Goal: Submit feedback/report problem: Submit feedback/report problem

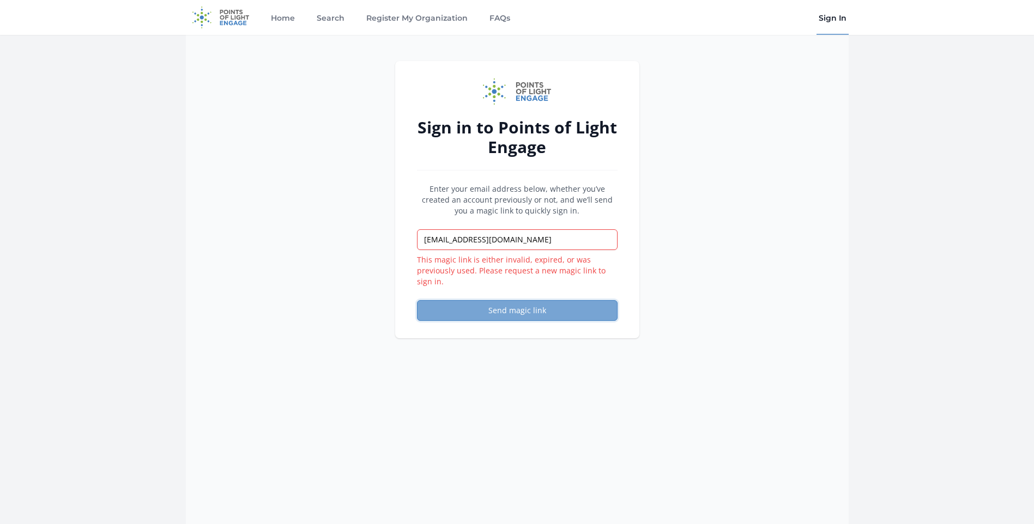
click at [555, 306] on button "Send magic link" at bounding box center [517, 310] width 201 height 21
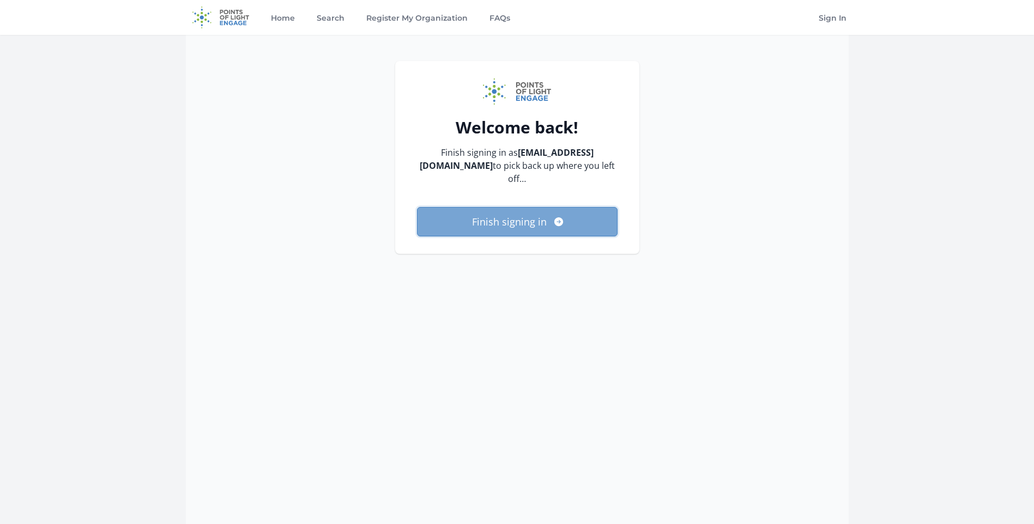
click at [457, 210] on button "Finish signing in" at bounding box center [517, 221] width 201 height 29
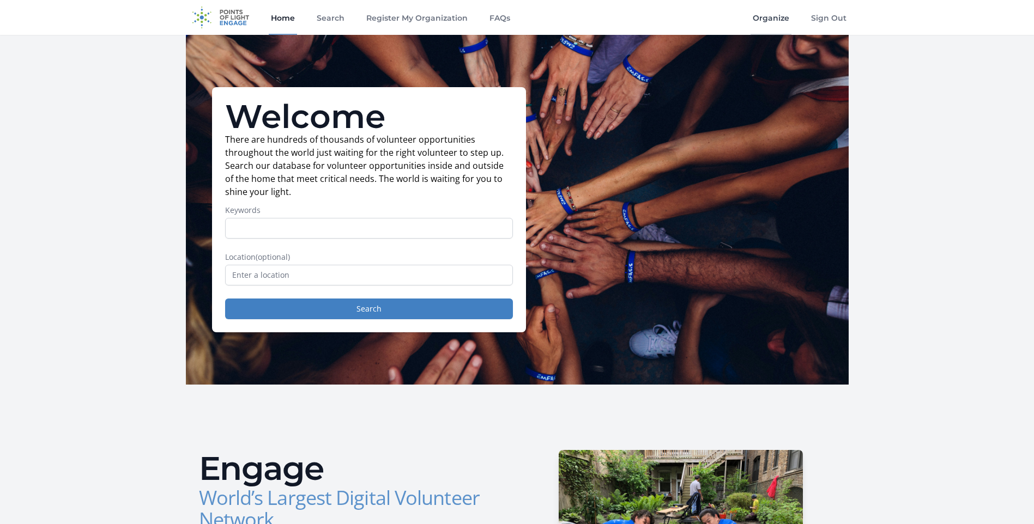
click at [769, 13] on link "Organize" at bounding box center [771, 17] width 41 height 35
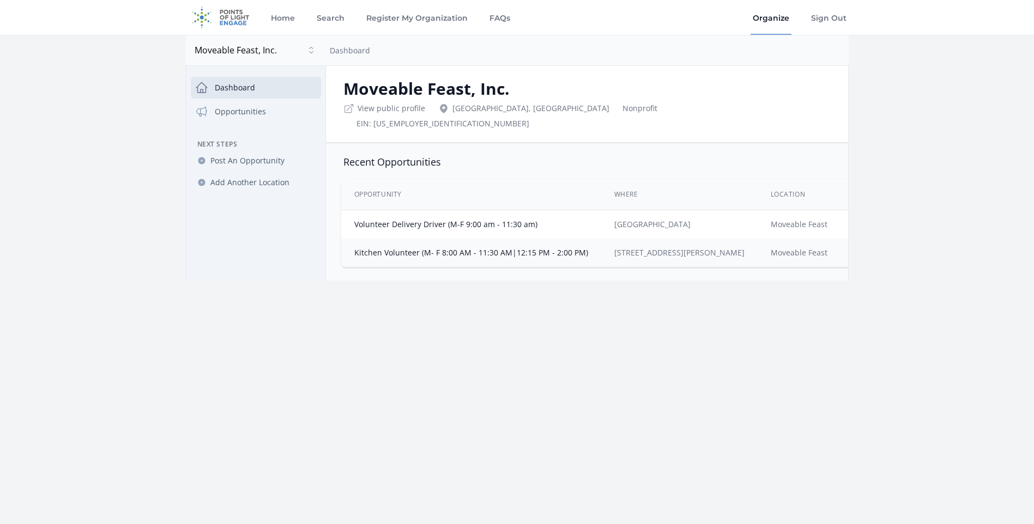
scroll to position [0, 1]
click at [285, 114] on link "Opportunities" at bounding box center [256, 112] width 130 height 22
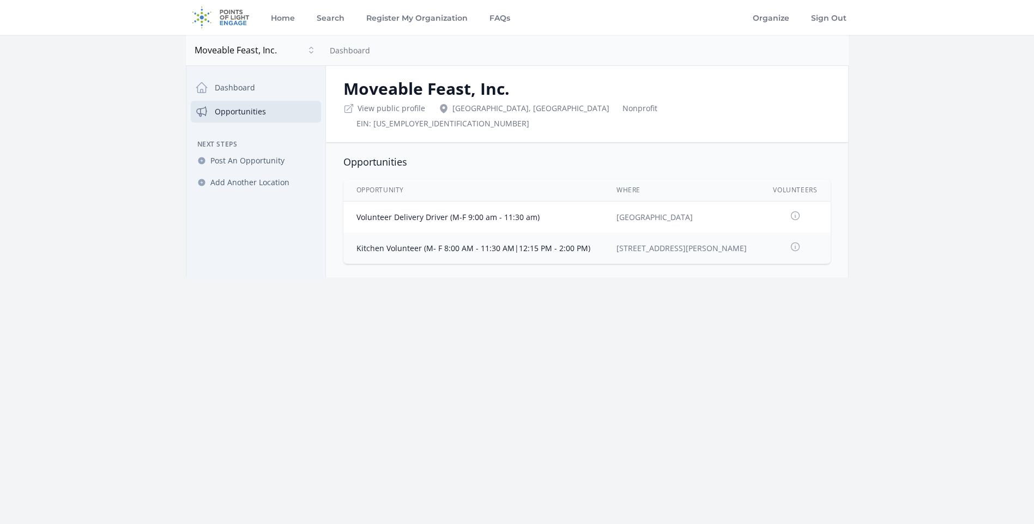
click at [793, 210] on icon at bounding box center [795, 215] width 11 height 11
click at [803, 239] on td at bounding box center [795, 248] width 70 height 31
click at [262, 82] on link "Dashboard" at bounding box center [256, 88] width 130 height 22
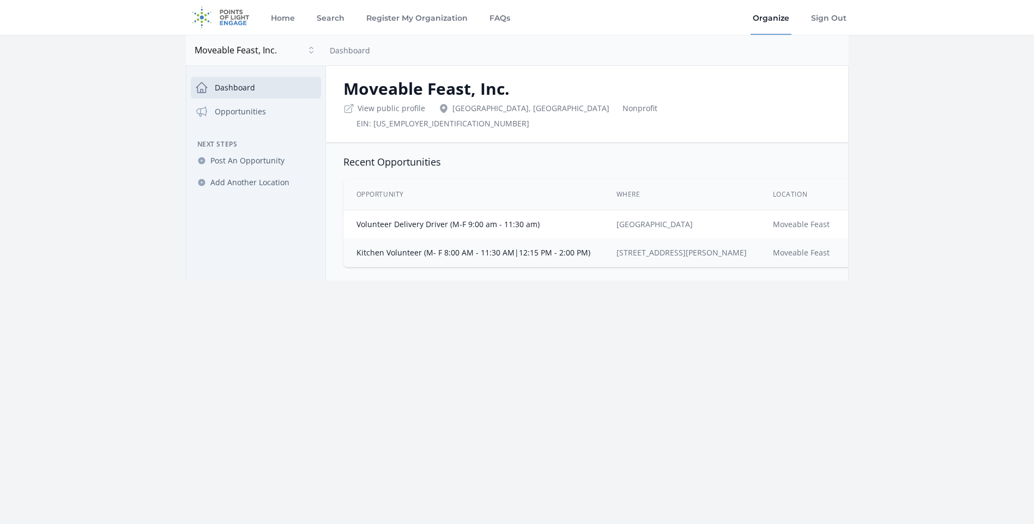
scroll to position [0, 45]
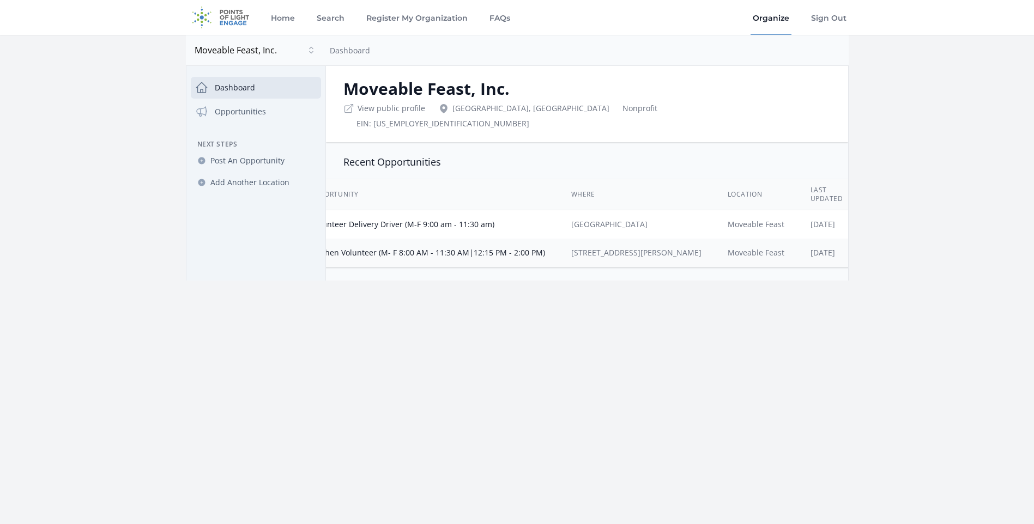
click at [799, 219] on td "[DATE]" at bounding box center [827, 224] width 59 height 29
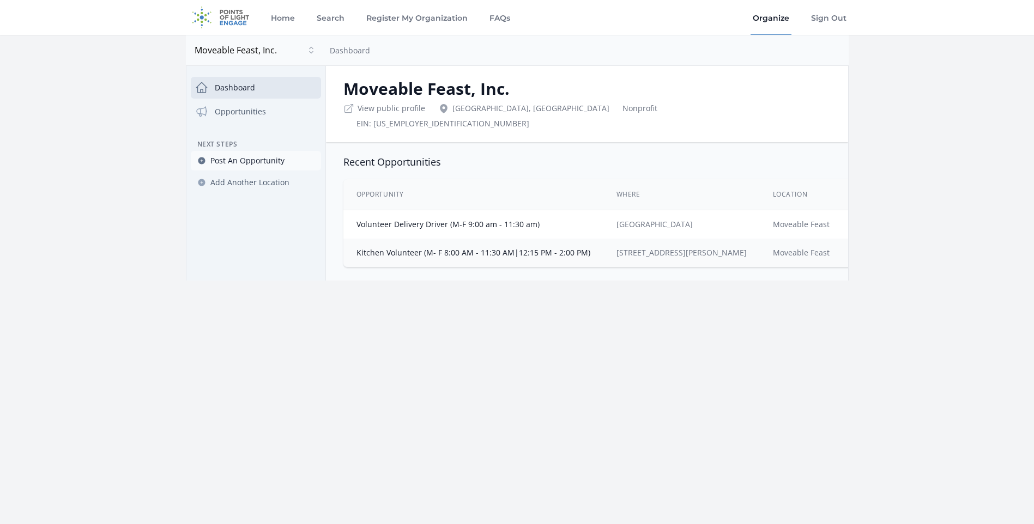
click at [271, 166] on link "Post An Opportunity" at bounding box center [256, 161] width 130 height 20
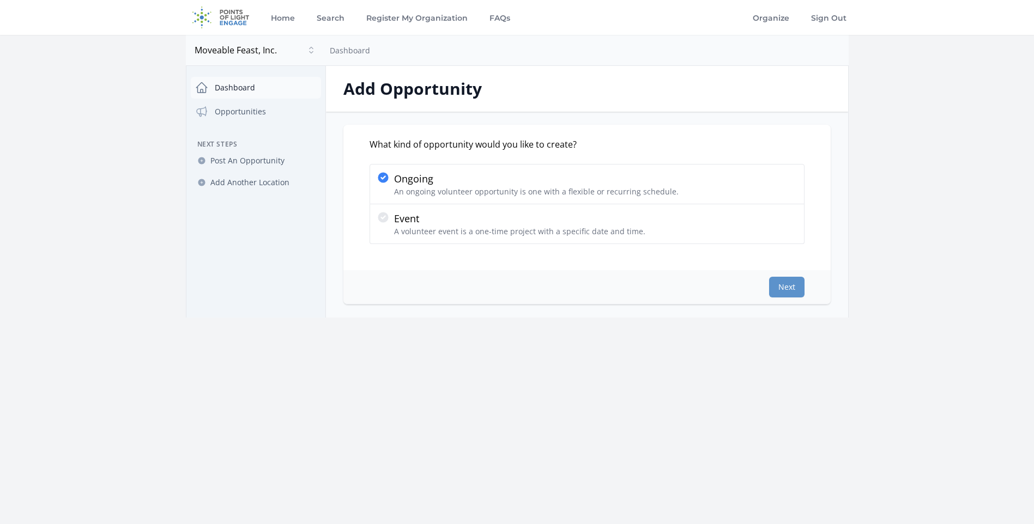
click at [262, 95] on link "Dashboard" at bounding box center [256, 88] width 130 height 22
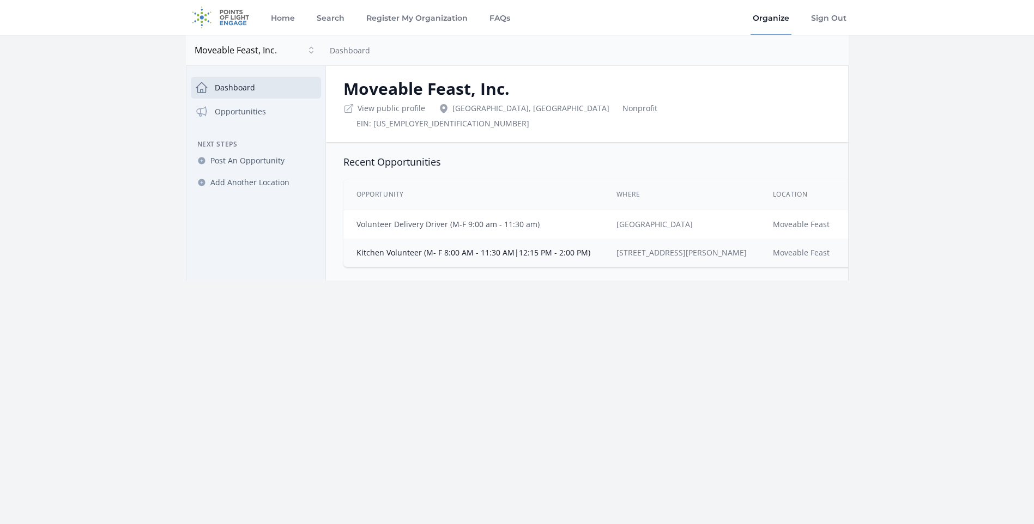
click at [517, 219] on link "Volunteer Delivery Driver (M-F 9:00 am - 11:30 am)" at bounding box center [448, 224] width 183 height 10
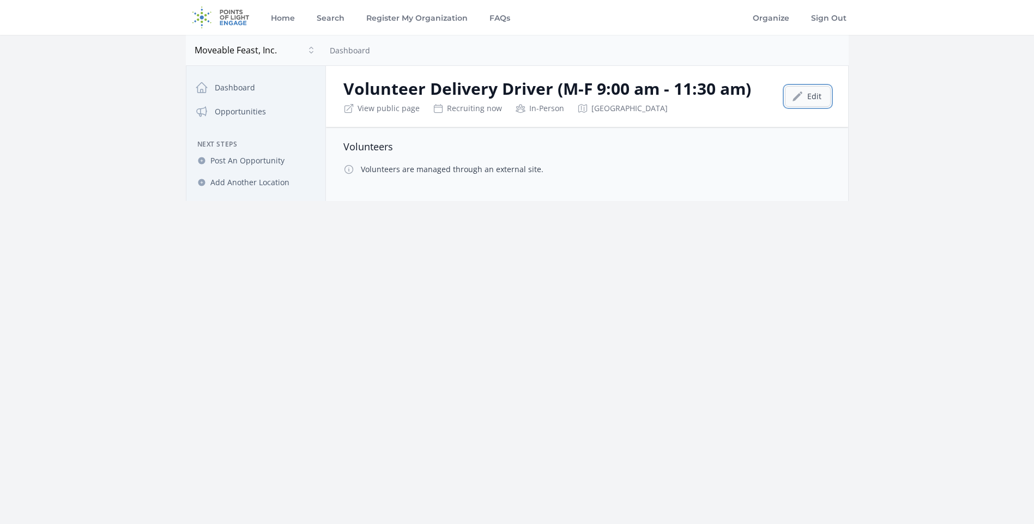
click at [795, 94] on icon at bounding box center [797, 96] width 11 height 11
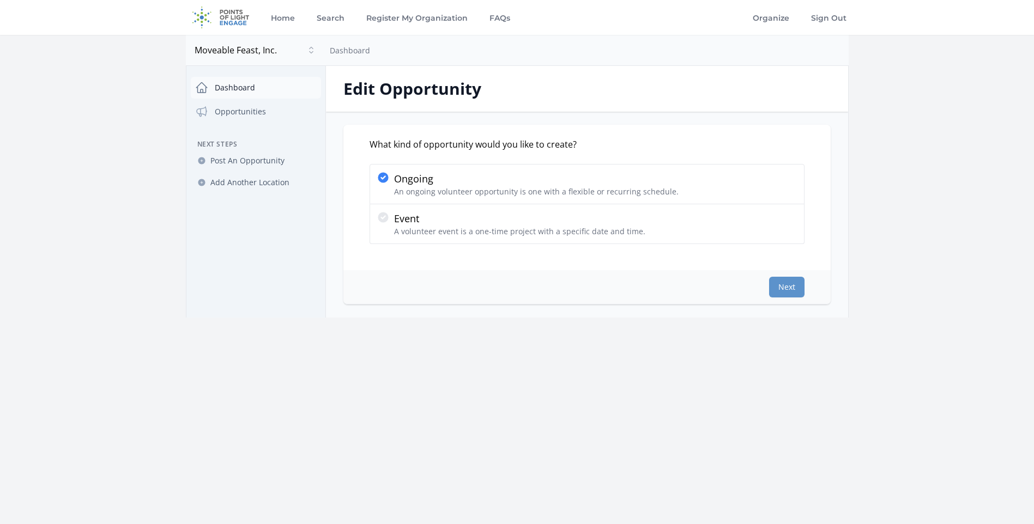
click at [294, 86] on link "Dashboard" at bounding box center [256, 88] width 130 height 22
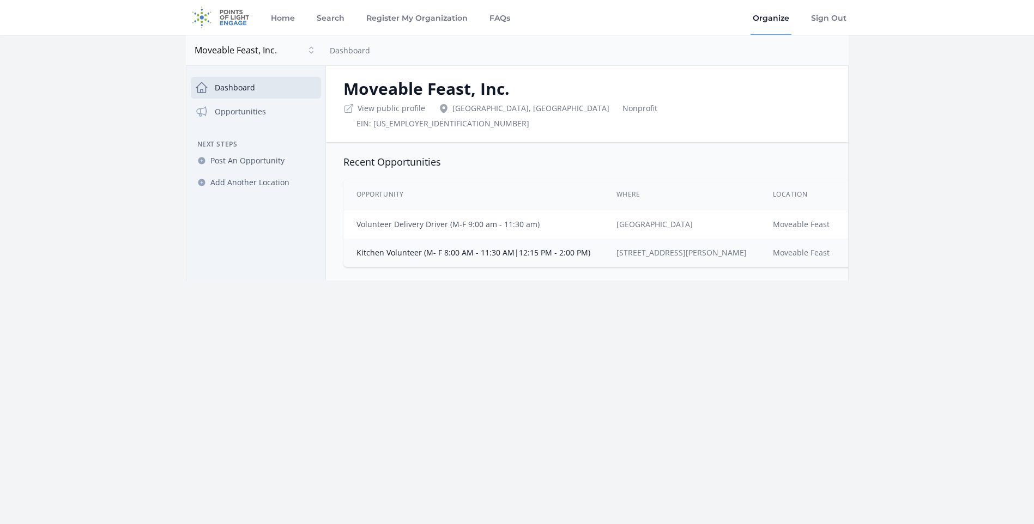
click at [522, 219] on link "Volunteer Delivery Driver (M-F 9:00 am - 11:30 am)" at bounding box center [448, 224] width 183 height 10
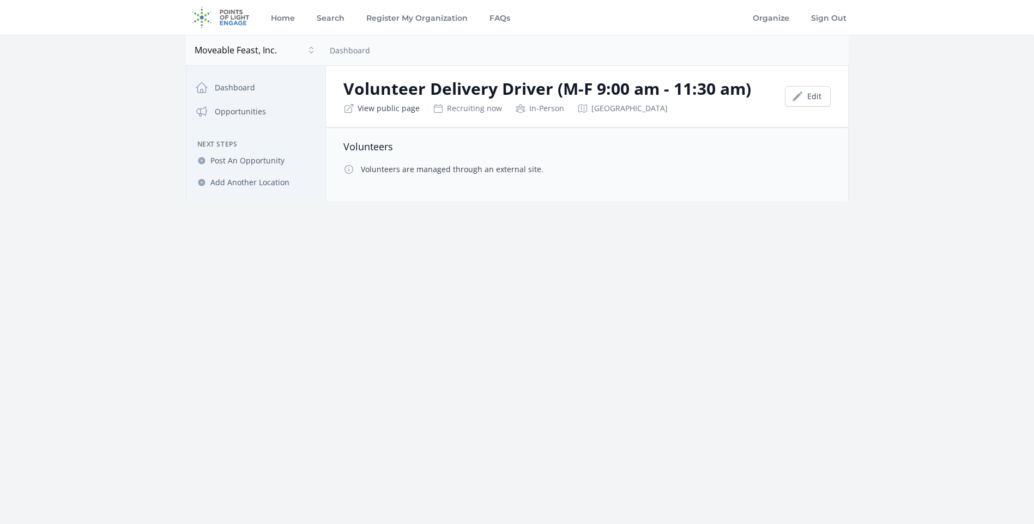
click at [370, 105] on link "View public page" at bounding box center [389, 108] width 62 height 11
click at [262, 90] on link "Dashboard" at bounding box center [256, 88] width 130 height 22
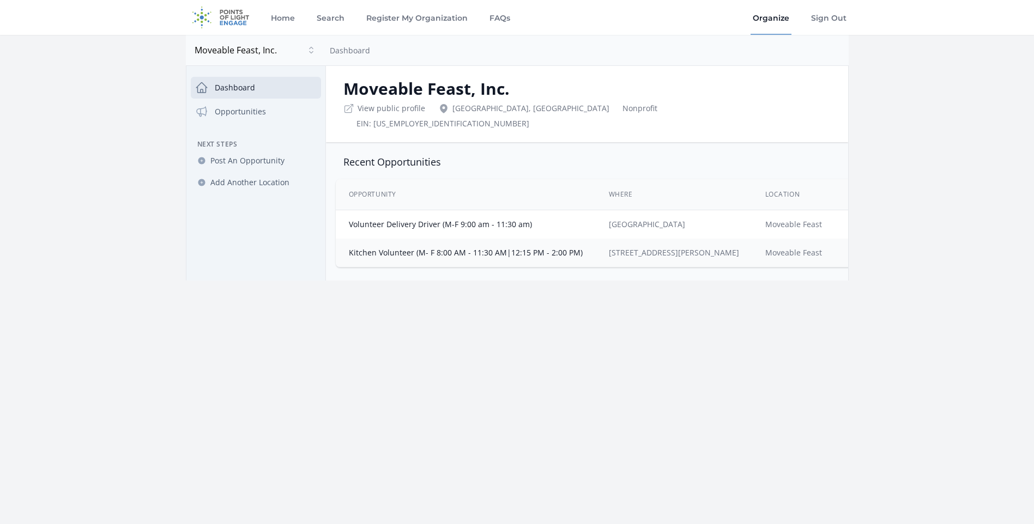
scroll to position [0, 7]
click at [292, 18] on link "Home" at bounding box center [283, 17] width 28 height 35
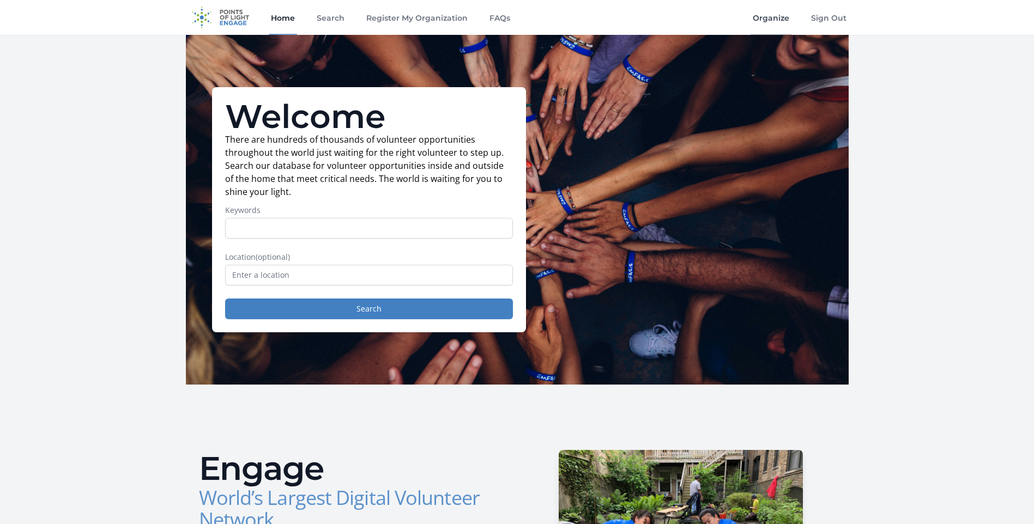
click at [776, 22] on link "Organize" at bounding box center [771, 17] width 41 height 35
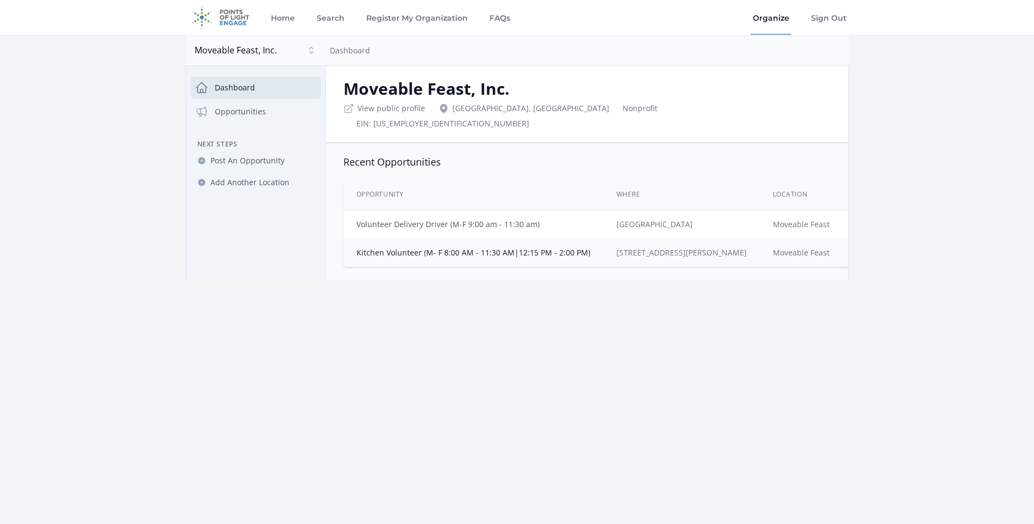
click at [500, 219] on link "Volunteer Delivery Driver (M-F 9:00 am - 11:30 am)" at bounding box center [448, 224] width 183 height 10
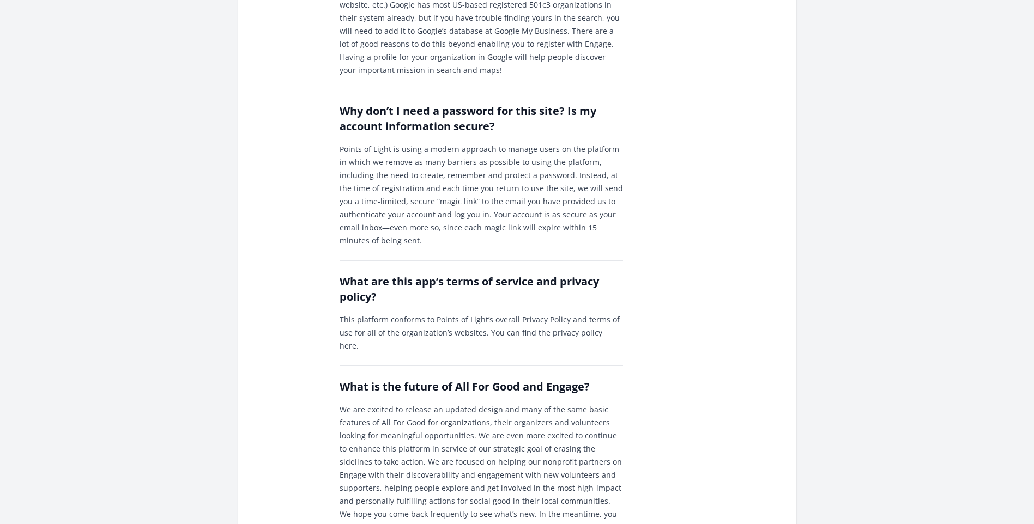
scroll to position [1197, 0]
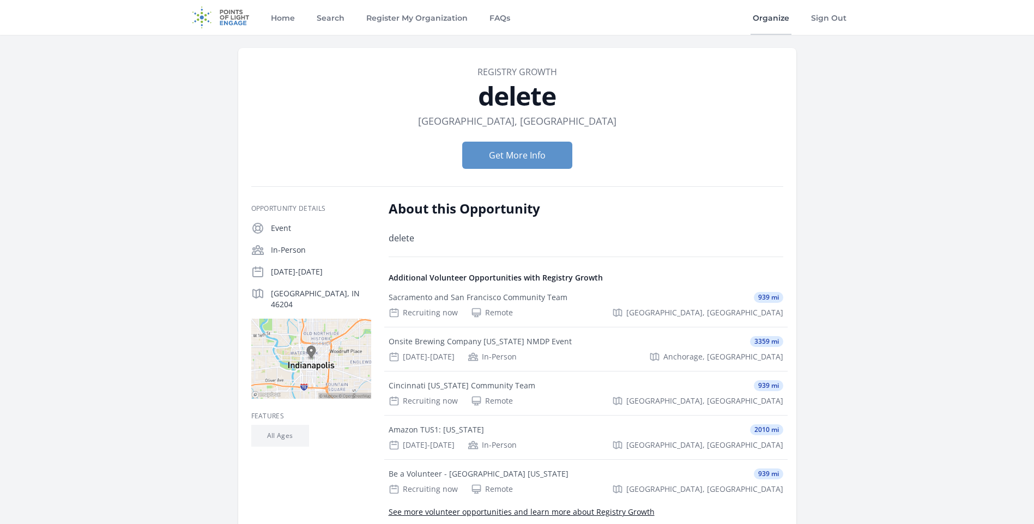
click at [772, 16] on link "Organize" at bounding box center [771, 17] width 41 height 35
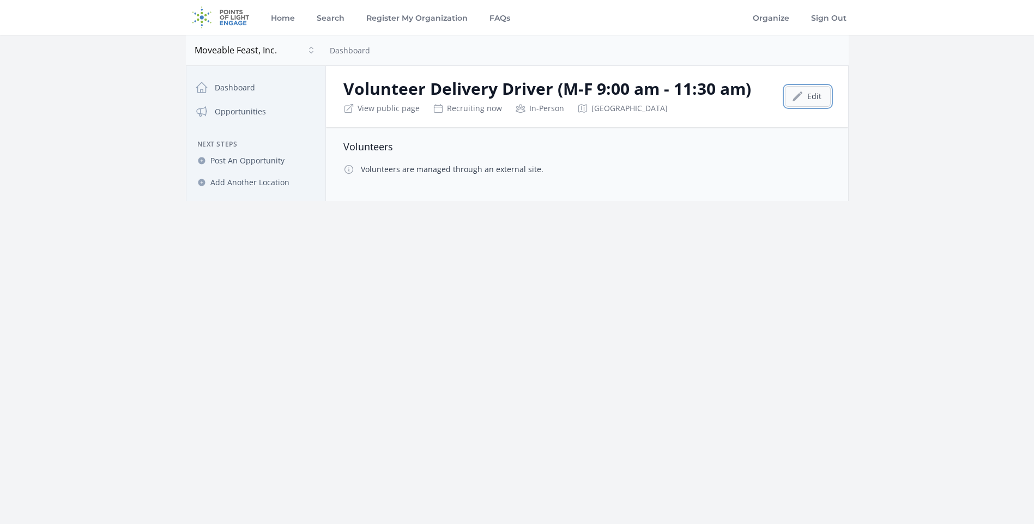
click at [819, 99] on link "Edit" at bounding box center [808, 96] width 46 height 21
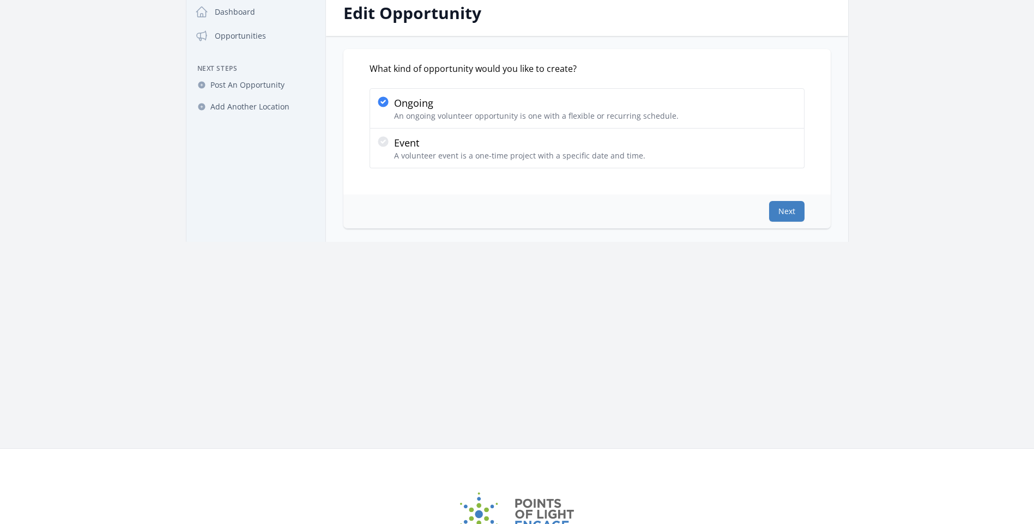
scroll to position [77, 0]
click at [781, 208] on button "Next" at bounding box center [786, 210] width 35 height 21
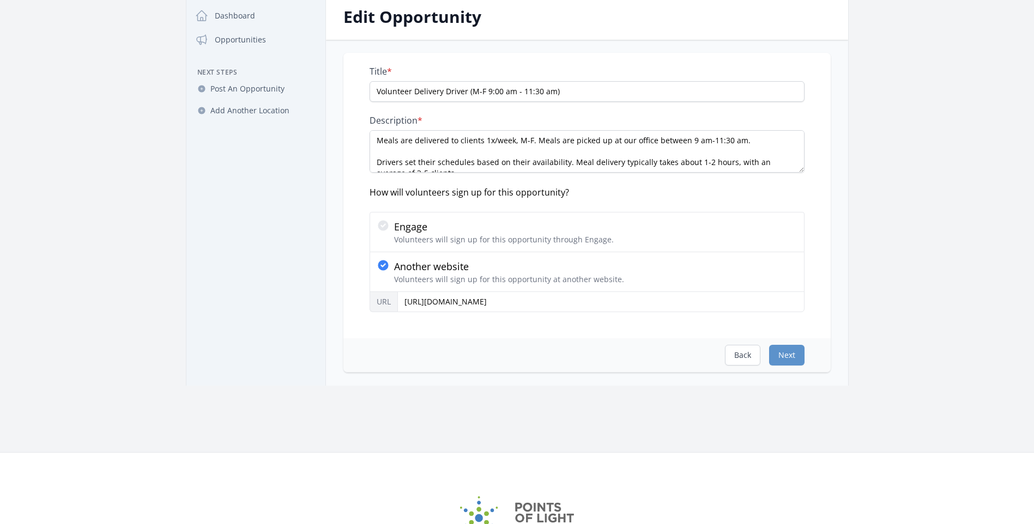
scroll to position [73, 0]
click at [749, 350] on button "Back" at bounding box center [742, 355] width 35 height 21
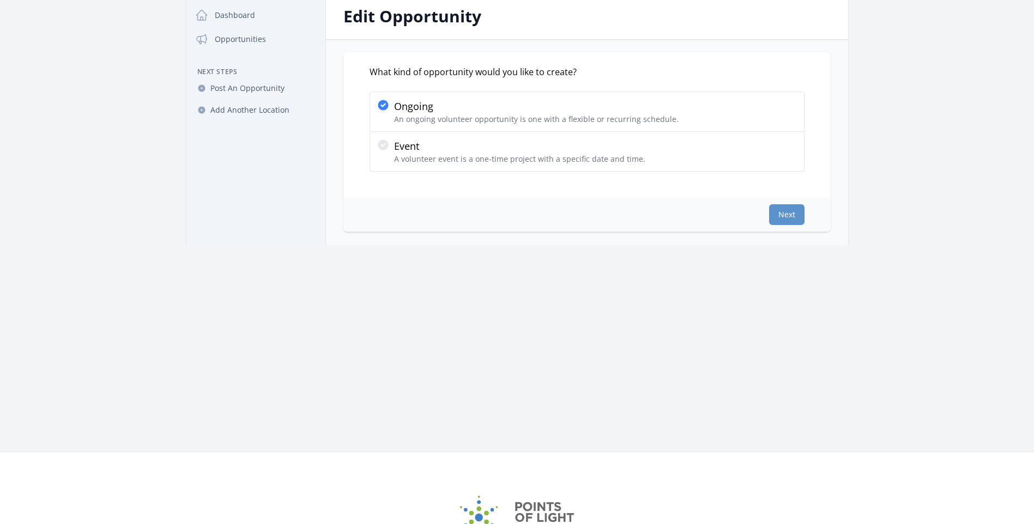
scroll to position [0, 0]
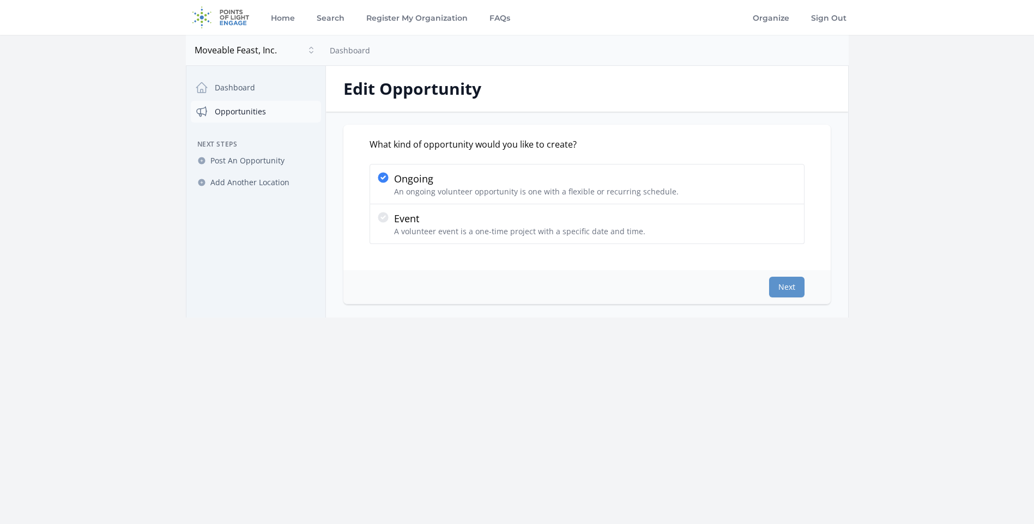
click at [252, 113] on link "Opportunities" at bounding box center [256, 112] width 130 height 22
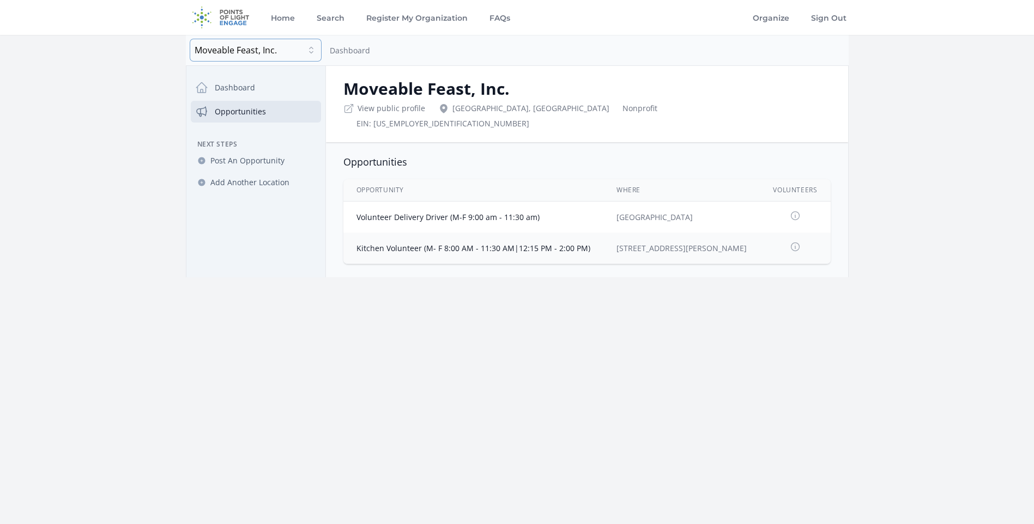
click at [313, 53] on button "Moveable Feast, Inc." at bounding box center [255, 50] width 131 height 22
click at [797, 210] on icon at bounding box center [795, 215] width 11 height 11
click at [792, 210] on icon at bounding box center [795, 215] width 11 height 11
click at [791, 212] on icon at bounding box center [795, 216] width 8 height 8
click at [101, 129] on main "Open sidebar Moveable Feast, Inc. Moveable Feast, Inc. Dashboard Close dialog M…" at bounding box center [517, 156] width 1034 height 243
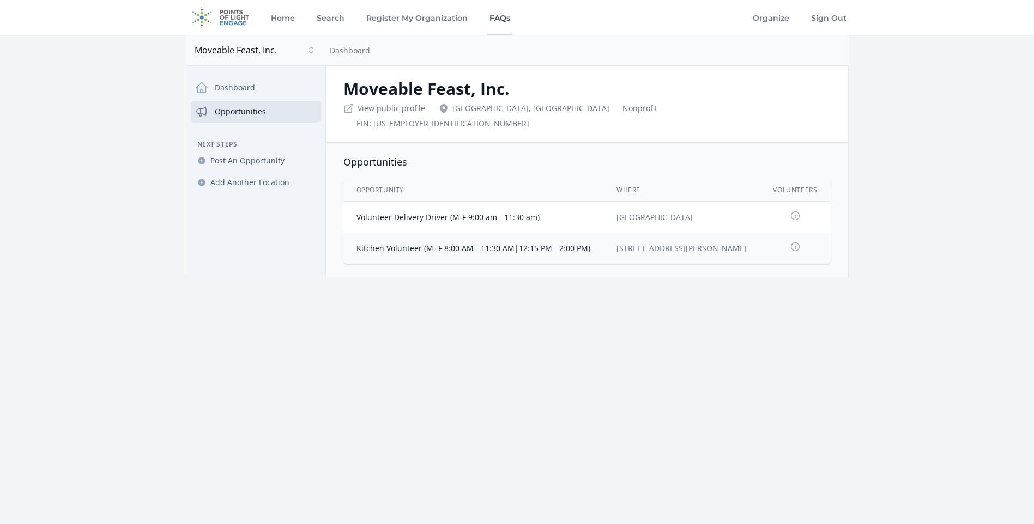
click at [492, 14] on link "FAQs" at bounding box center [499, 17] width 25 height 35
click at [398, 110] on link "View public profile" at bounding box center [392, 108] width 68 height 11
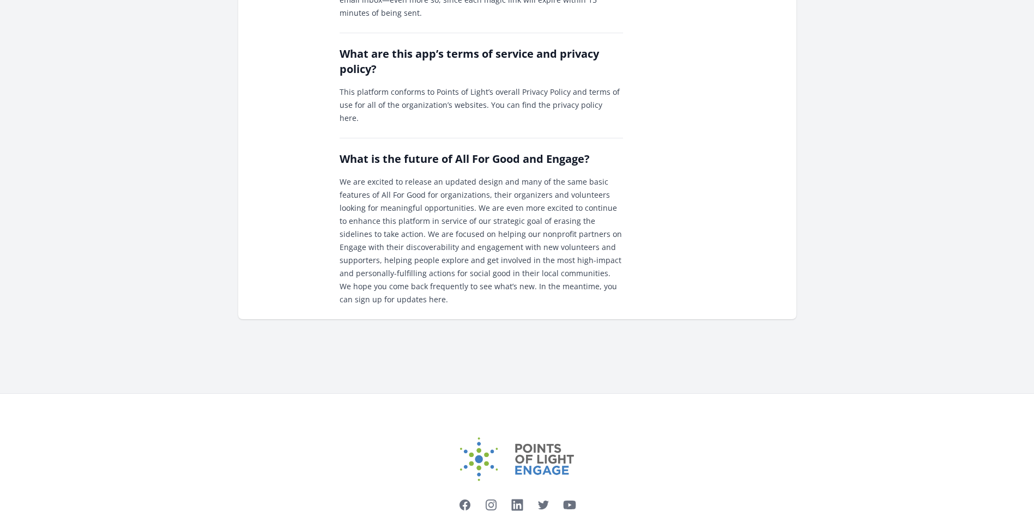
scroll to position [1350, 0]
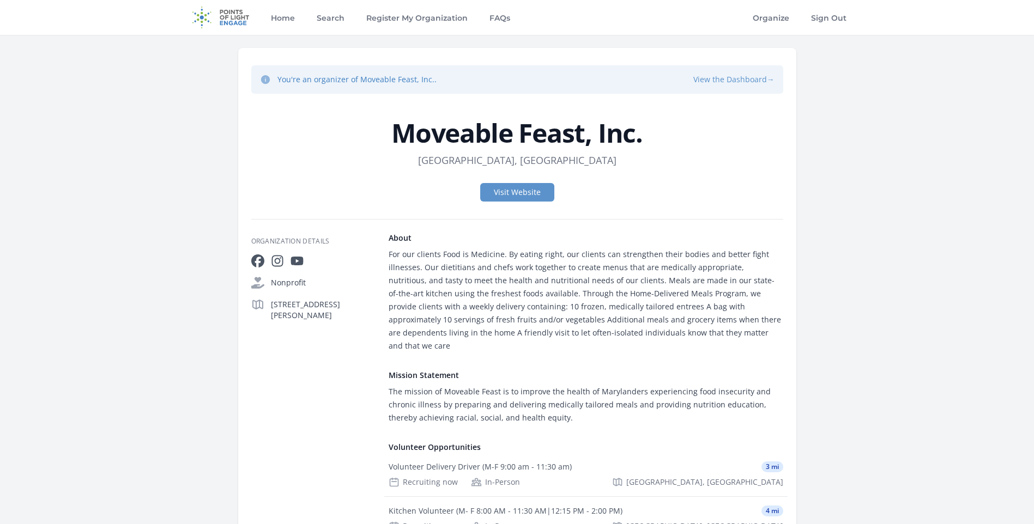
click at [718, 76] on button "View the Dashboard →" at bounding box center [733, 79] width 81 height 11
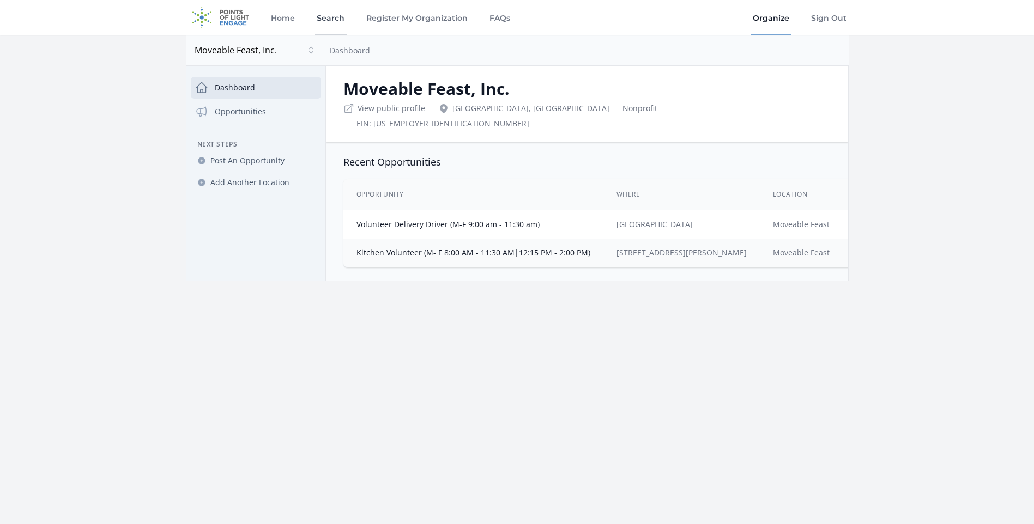
click at [339, 14] on link "Search" at bounding box center [331, 17] width 32 height 35
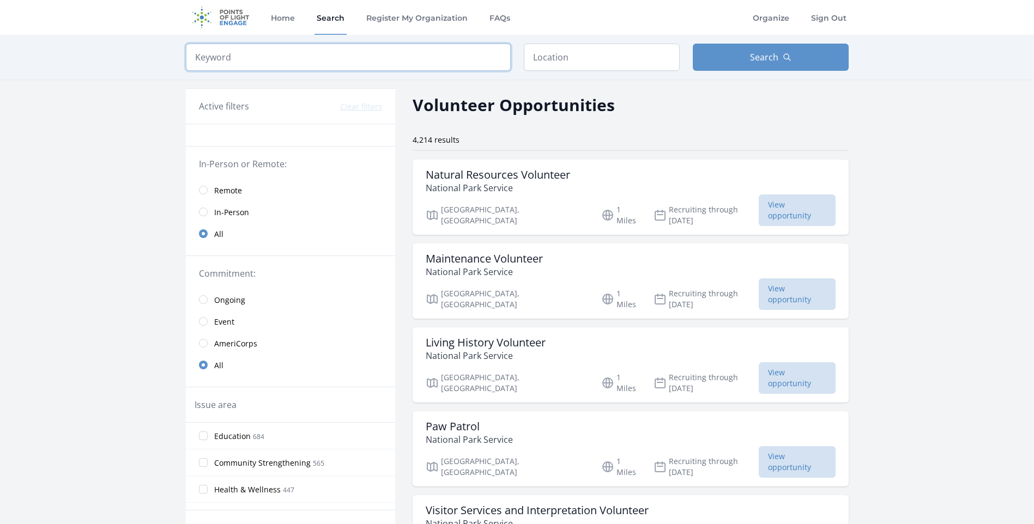
click at [333, 49] on input "search" at bounding box center [348, 57] width 325 height 27
click at [333, 49] on input "m" at bounding box center [348, 57] width 325 height 27
type input "moveable feast"
click button "submit" at bounding box center [0, 0] width 0 height 0
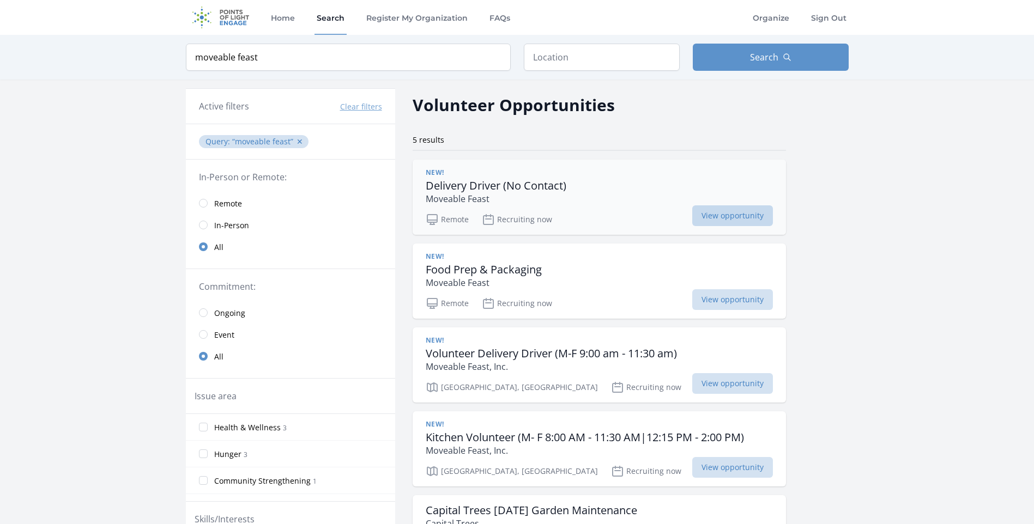
click at [703, 226] on span "View opportunity" at bounding box center [732, 216] width 81 height 21
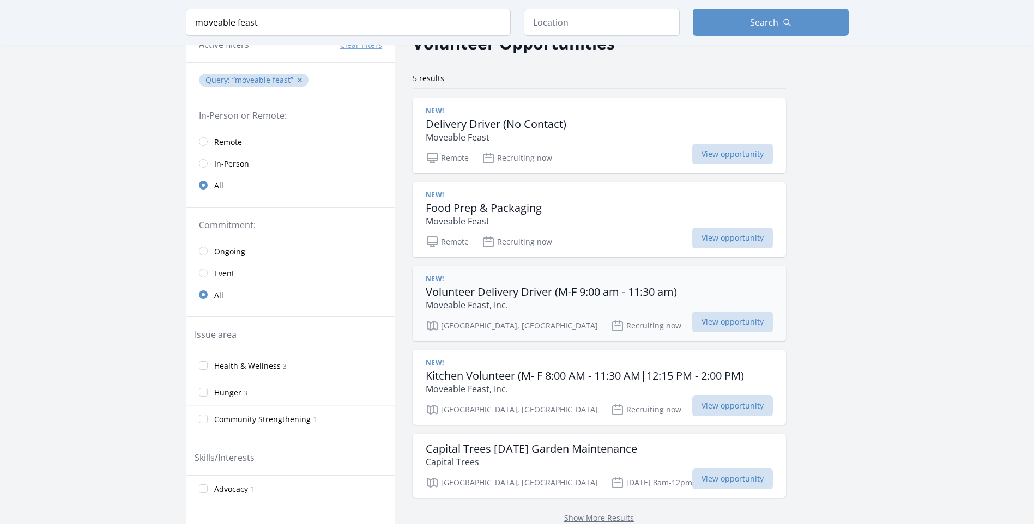
scroll to position [62, 0]
click at [702, 320] on span "View opportunity" at bounding box center [732, 321] width 81 height 21
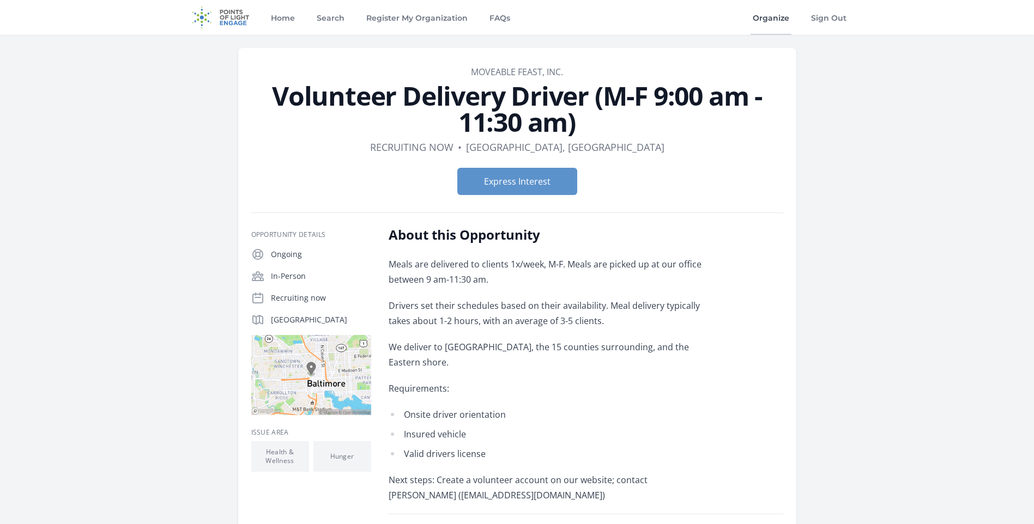
click at [762, 25] on link "Organize" at bounding box center [771, 17] width 41 height 35
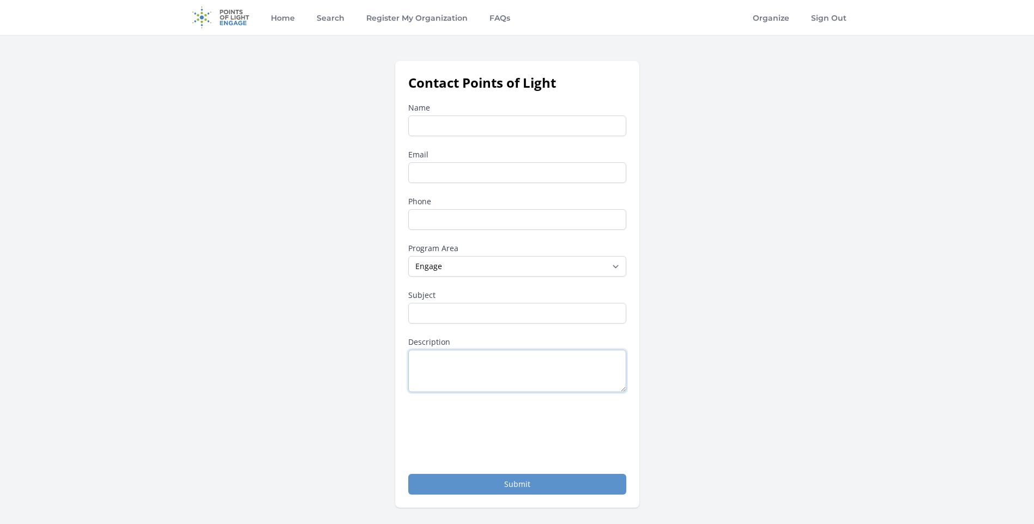
click at [471, 361] on textarea "Description" at bounding box center [517, 371] width 218 height 43
click at [539, 371] on textarea "Hello, I am reaching out to delete two recent postings that were created on Eng…" at bounding box center [517, 371] width 218 height 43
click at [442, 384] on textarea "Hello, I am reaching out to delete two volunteer postings that were created on …" at bounding box center [517, 371] width 218 height 43
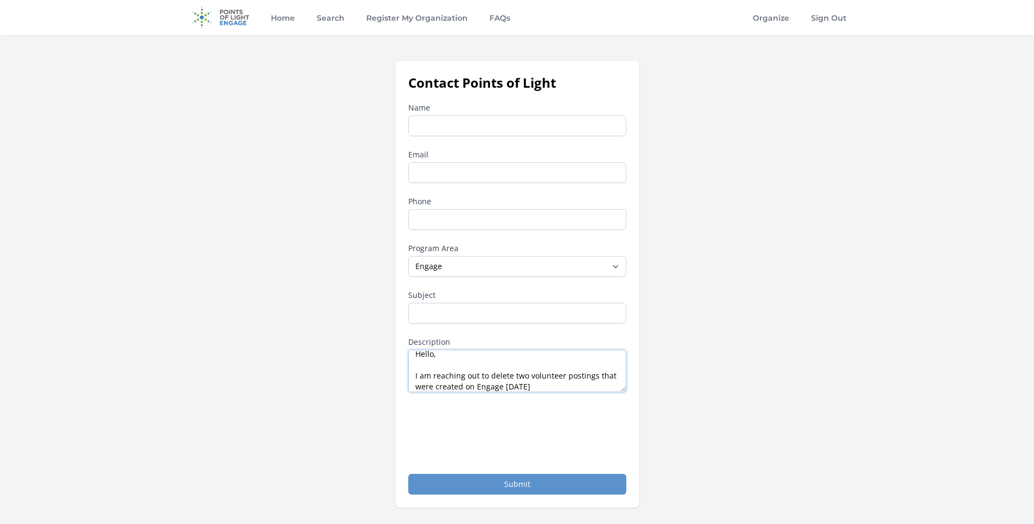
click at [442, 384] on textarea "Hello, I am reaching out to delete two volunteer postings that were created on …" at bounding box center [517, 371] width 218 height 43
click at [547, 385] on textarea "Hello, I am reaching out to delete two volunteer postings that were recently cr…" at bounding box center [517, 371] width 218 height 43
click at [543, 385] on textarea "Hello, I am reaching out to delete two volunteer postings that were recently cr…" at bounding box center [517, 371] width 218 height 43
click at [611, 386] on textarea "Hello, I am reaching out to delete two volunteer postings that were recently cr…" at bounding box center [517, 371] width 218 height 43
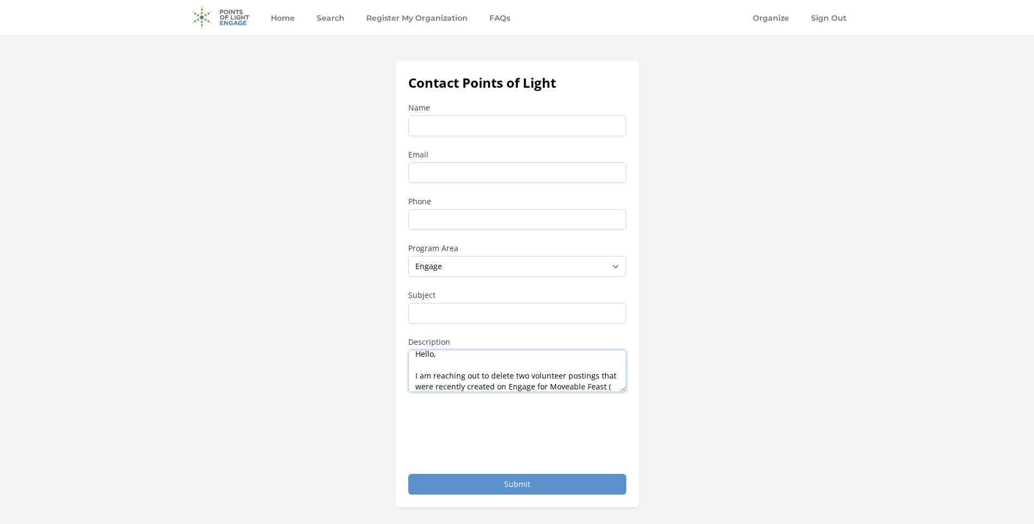
paste textarea "521663825"
click at [419, 389] on textarea "Hello, I am reaching out to delete two volunteer postings that were recently cr…" at bounding box center [517, 371] width 218 height 43
click at [497, 390] on textarea "Hello, I am reaching out to delete two volunteer postings that were recently cr…" at bounding box center [517, 371] width 218 height 43
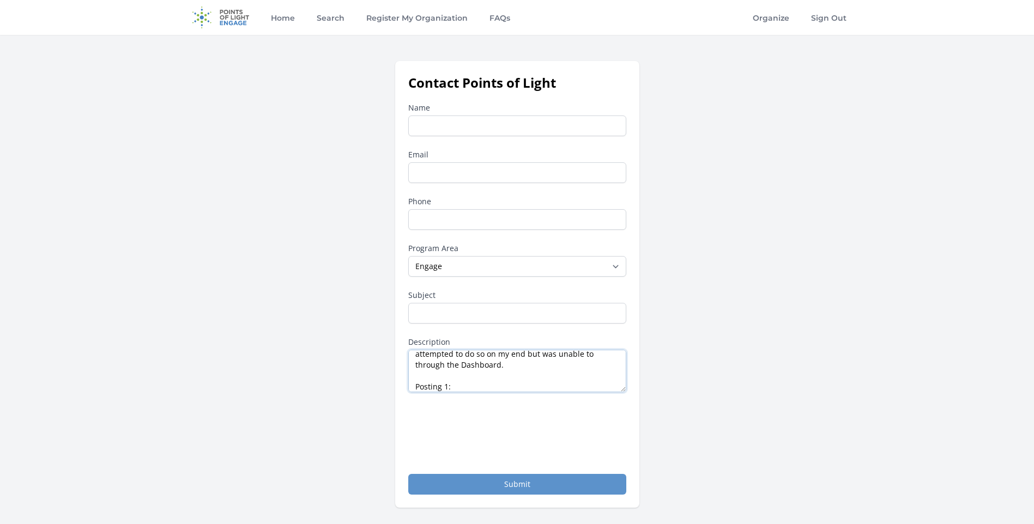
scroll to position [71, 0]
drag, startPoint x: 605, startPoint y: 224, endPoint x: 545, endPoint y: 386, distance: 173.4
click at [545, 386] on div "Name Email Phone Program Area --None-- Daily Point of Light Award Disney Family…" at bounding box center [517, 298] width 218 height 393
click at [544, 386] on textarea "Hello, I am reaching out to delete two volunteer postings that were recently cr…" at bounding box center [517, 371] width 218 height 43
click at [536, 375] on textarea "Hello, I am reaching out to delete two volunteer postings that were recently cr…" at bounding box center [517, 371] width 218 height 43
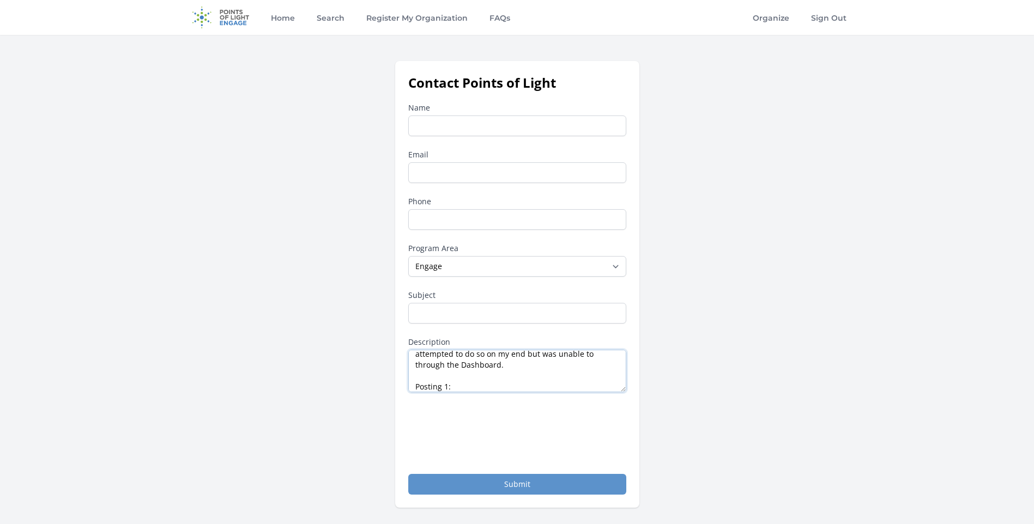
paste textarea "https://engage.pointsoflight.org/opportunities/75-fc5dda17-bef9-60b7-c200-e7d80…"
click at [550, 393] on div "Name Email Phone Program Area --None-- Daily Point of Light Award Disney Family…" at bounding box center [517, 298] width 218 height 393
click at [542, 385] on textarea "Hello, I am reaching out to delete two volunteer postings that were recently cr…" at bounding box center [517, 371] width 218 height 43
paste textarea "https://engage.pointsoflight.org/opportunities/75-2ba25201-86ee-376e-835c-e7bf1…"
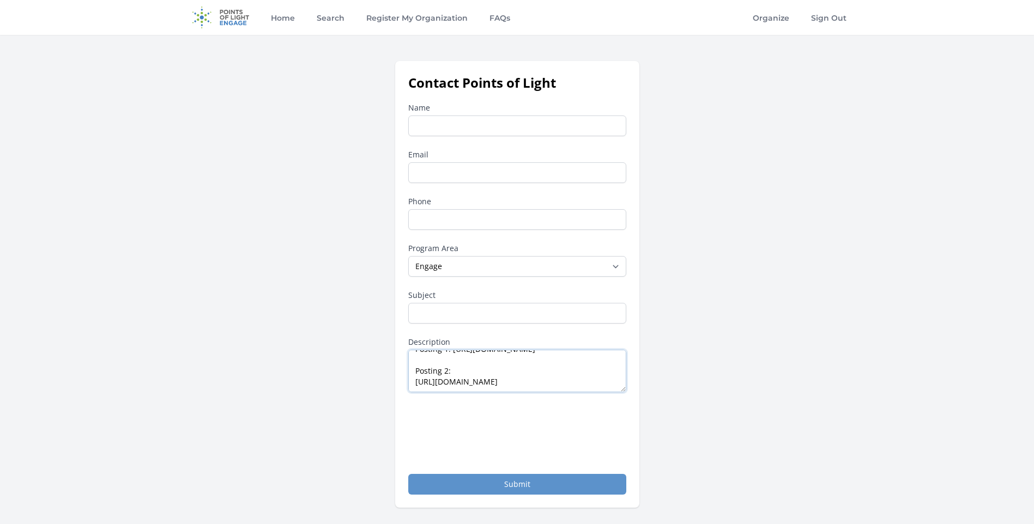
scroll to position [115, 0]
type textarea "Hello, I am reaching out to delete two volunteer postings that were recently cr…"
click at [460, 310] on input "Subject" at bounding box center [517, 313] width 218 height 21
type input "Deleting Previous Non-profit Volunteer Postings"
type input "Gray Hargrove"
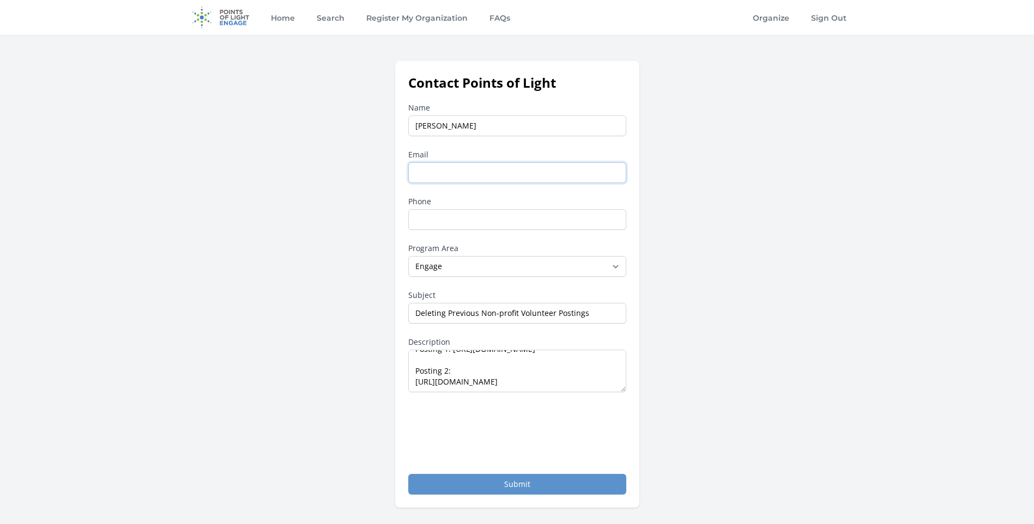
type input "ghargrove@mfeast.org"
type input "(410) 441-5934"
click at [473, 310] on input "Deleting Previous Non-profit Volunteer Postings" at bounding box center [517, 313] width 218 height 21
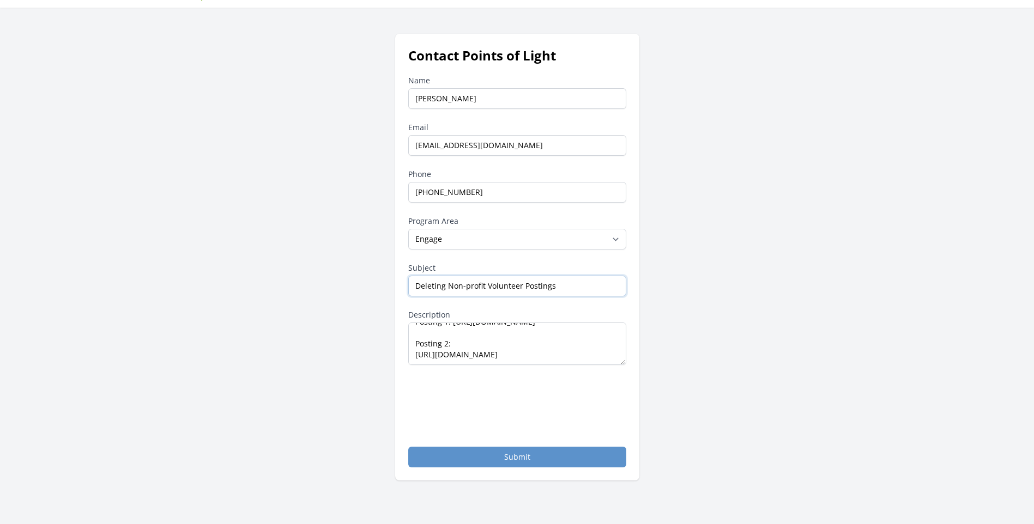
scroll to position [28, 0]
type input "Deleting Non-profit Volunteer Postings"
click at [450, 339] on textarea "Hello, I am reaching out to delete two volunteer postings that were recently cr…" at bounding box center [517, 343] width 218 height 43
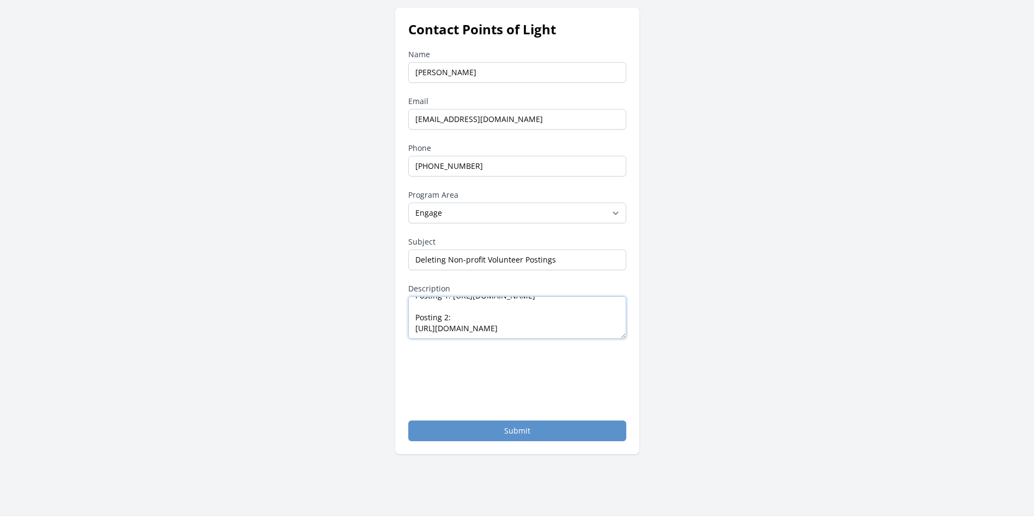
scroll to position [54, 0]
click at [563, 319] on textarea "Hello, I am reaching out to delete two volunteer postings that were recently cr…" at bounding box center [517, 317] width 218 height 43
click at [518, 338] on textarea "Hello, I am reaching out to delete two volunteer postings that were recently cr…" at bounding box center [517, 317] width 218 height 43
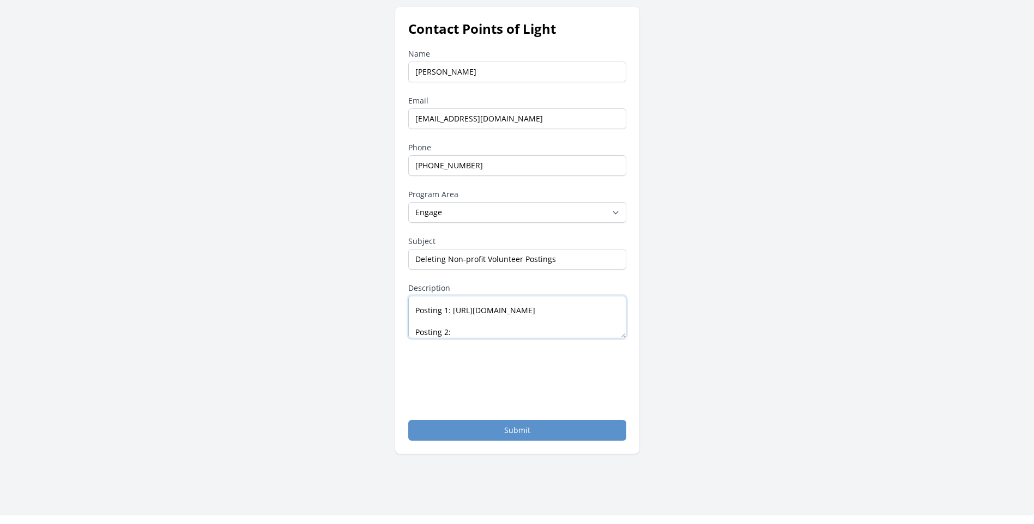
scroll to position [82, 0]
click at [539, 318] on textarea "Hello, I am reaching out to delete two volunteer postings that were recently cr…" at bounding box center [517, 317] width 218 height 43
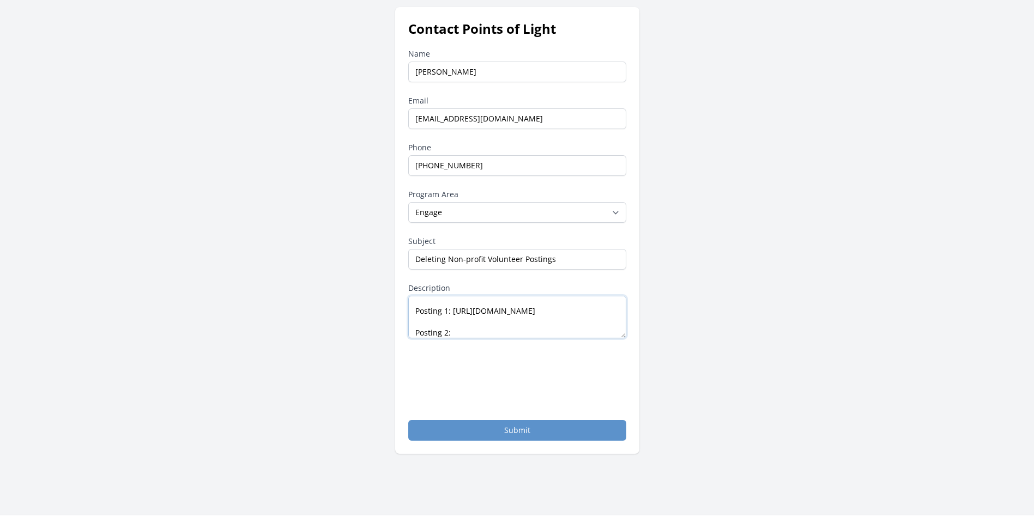
drag, startPoint x: 412, startPoint y: 309, endPoint x: 594, endPoint y: 317, distance: 182.8
click at [594, 317] on textarea "Hello, I am reaching out to delete two volunteer postings that were recently cr…" at bounding box center [517, 317] width 218 height 43
click at [509, 317] on textarea "Hello, I am reaching out to delete two volunteer postings that were recently cr…" at bounding box center [517, 317] width 218 height 43
click at [585, 328] on textarea "Hello, I am reaching out to delete two volunteer postings that were recently cr…" at bounding box center [517, 317] width 218 height 43
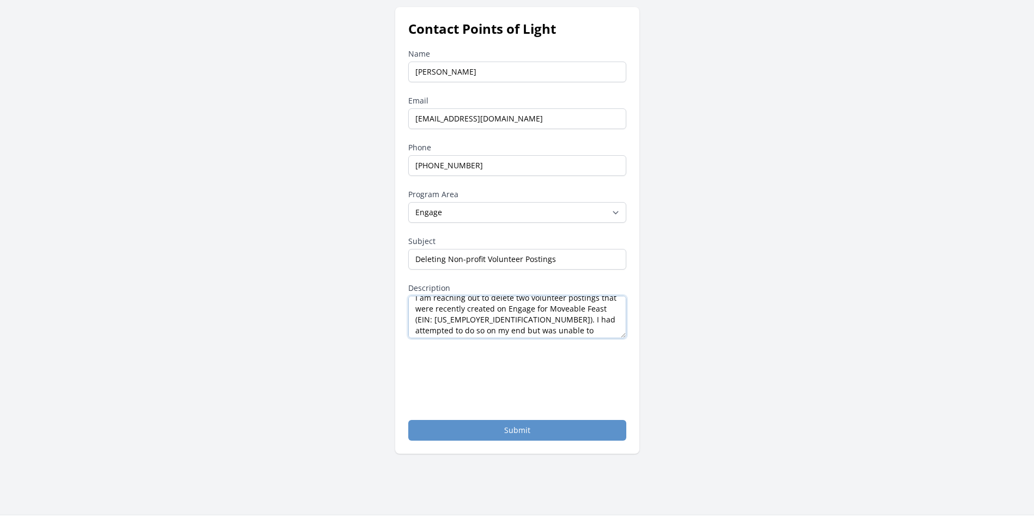
scroll to position [37, 0]
click at [547, 302] on textarea "Hello, I am reaching out to delete two volunteer postings that were recently cr…" at bounding box center [517, 317] width 218 height 43
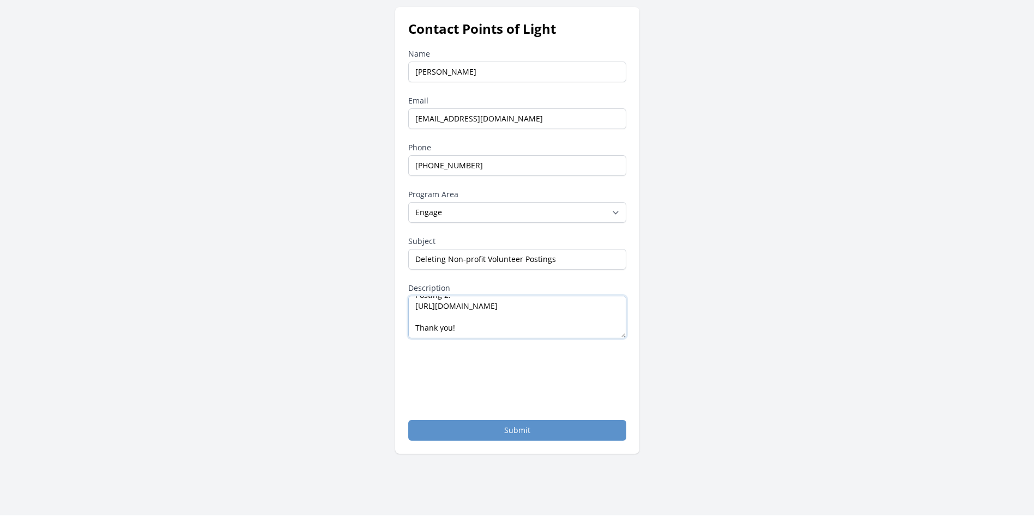
scroll to position [153, 0]
click at [418, 328] on textarea "Hello, I am reaching out to delete two volunteer postings that were recently cr…" at bounding box center [517, 317] width 218 height 43
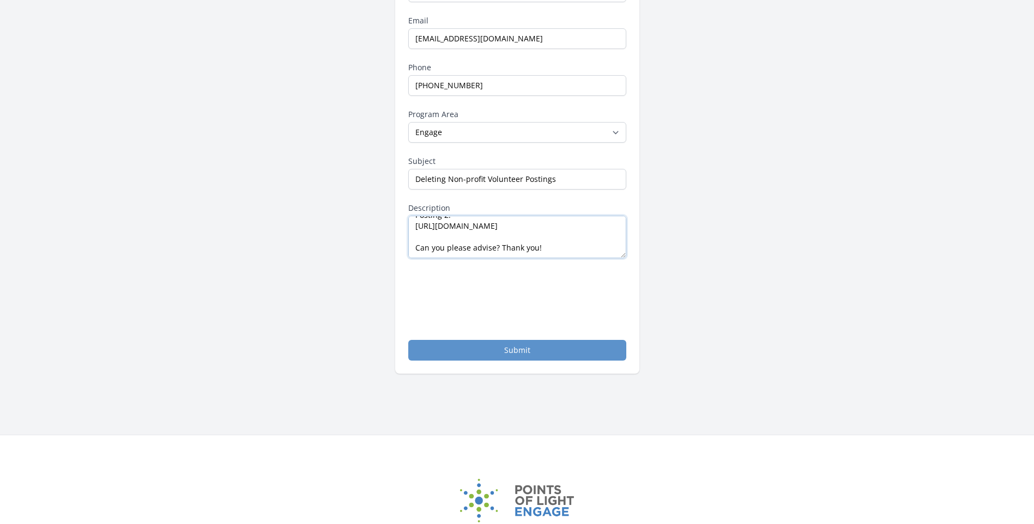
scroll to position [135, 0]
type textarea "Hello, I am reaching out to delete two volunteer postings that were recently cr…"
click at [366, 292] on div "Contact Points of Light Name Gray Hargrove Email ghargrove@mfeast.org Phone (41…" at bounding box center [517, 149] width 663 height 447
drag, startPoint x: 508, startPoint y: 346, endPoint x: 453, endPoint y: 347, distance: 55.1
click at [453, 347] on button "Submit" at bounding box center [517, 350] width 218 height 21
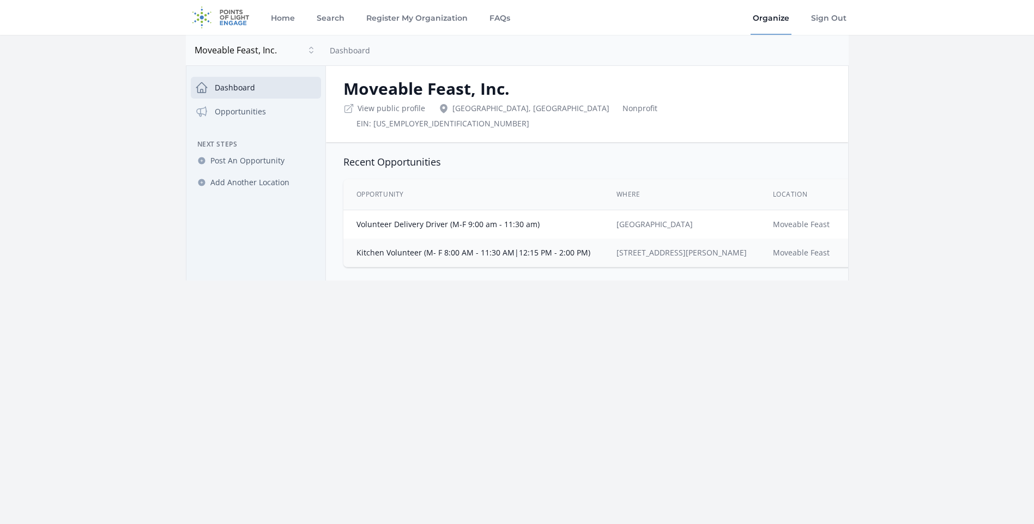
click at [529, 118] on div "EIN: [US_EMPLOYER_IDENTIFICATION_NUMBER]" at bounding box center [443, 123] width 173 height 11
copy div "521663825"
click at [520, 219] on link "Volunteer Delivery Driver (M-F 9:00 am - 11:30 am)" at bounding box center [448, 224] width 183 height 10
click at [467, 248] on link "Kitchen Volunteer (M- F 8:00 AM - 11:30 AM|12:15 PM - 2:00 PM)" at bounding box center [474, 253] width 234 height 10
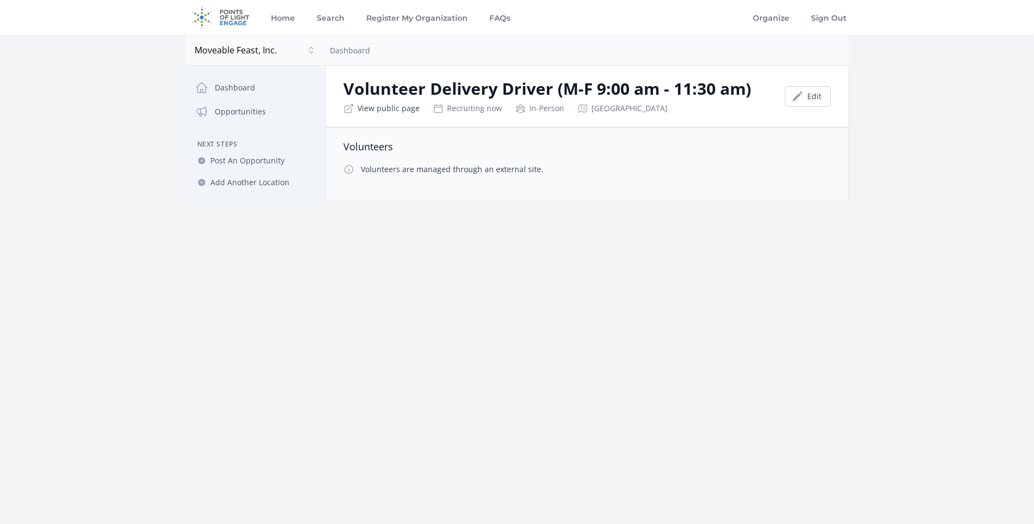
click at [390, 113] on link "View public page" at bounding box center [389, 108] width 62 height 11
click at [542, 234] on div "Home Search Register My Organization FAQs Organize" at bounding box center [517, 262] width 1034 height 524
click at [395, 108] on link "View public page" at bounding box center [389, 108] width 62 height 11
click at [239, 263] on div "Home Search Register My Organization FAQs Organize" at bounding box center [517, 262] width 1034 height 524
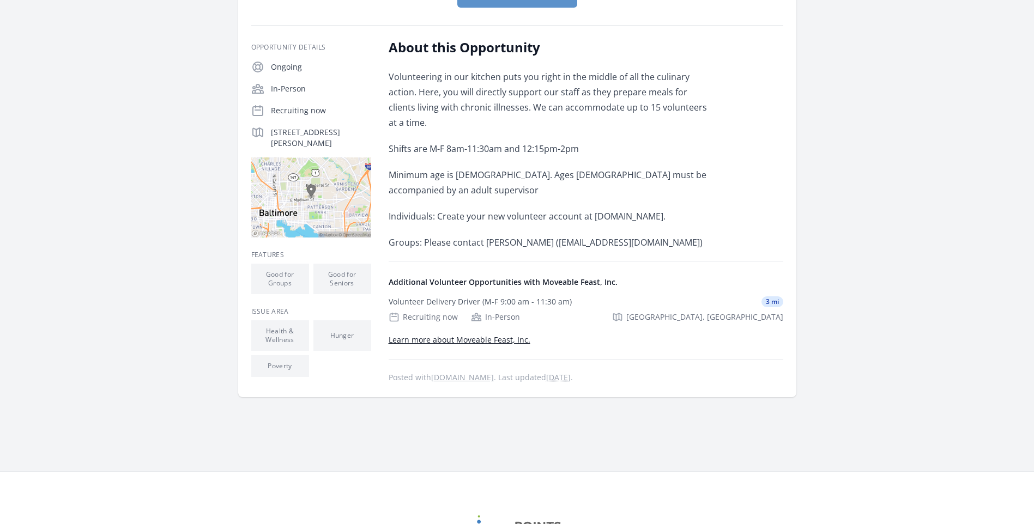
scroll to position [187, 0]
